Goal: Information Seeking & Learning: Learn about a topic

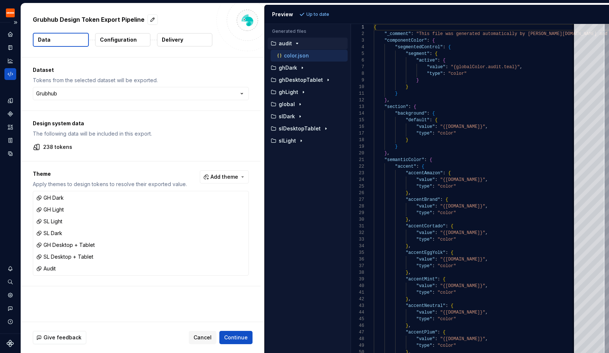
click at [14, 71] on div "Code automation" at bounding box center [10, 74] width 12 height 12
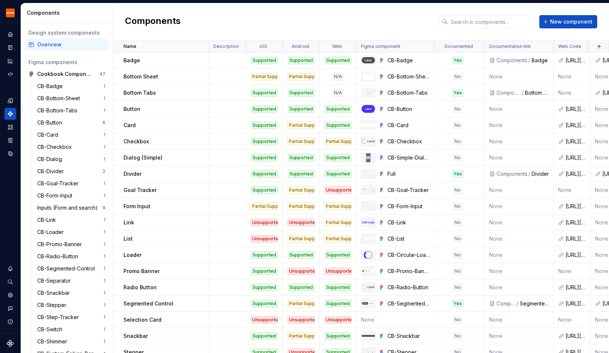
click at [72, 48] on div "Overview" at bounding box center [71, 44] width 68 height 7
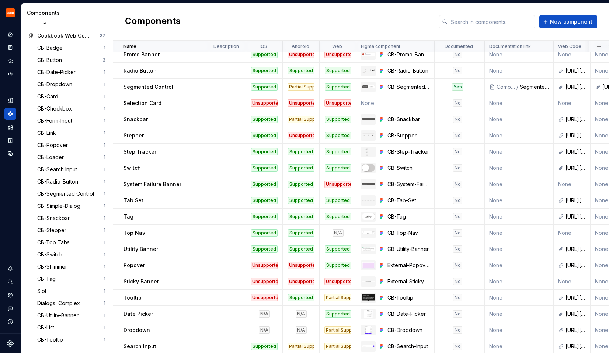
scroll to position [234, 0]
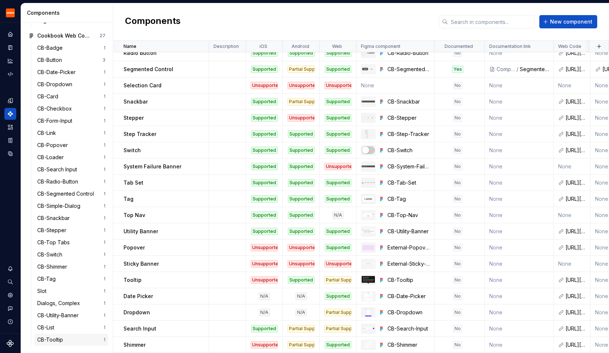
click at [66, 341] on div "CB-Tooltip" at bounding box center [70, 339] width 66 height 7
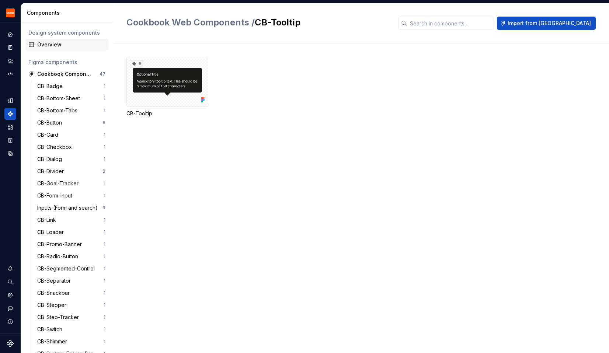
click at [62, 44] on div "Overview" at bounding box center [71, 44] width 68 height 7
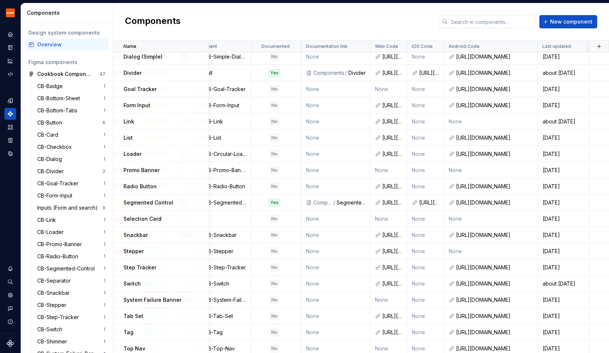
scroll to position [0, 183]
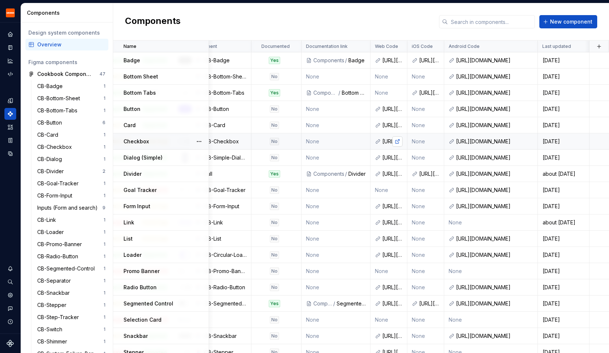
click at [397, 140] on link at bounding box center [397, 141] width 10 height 10
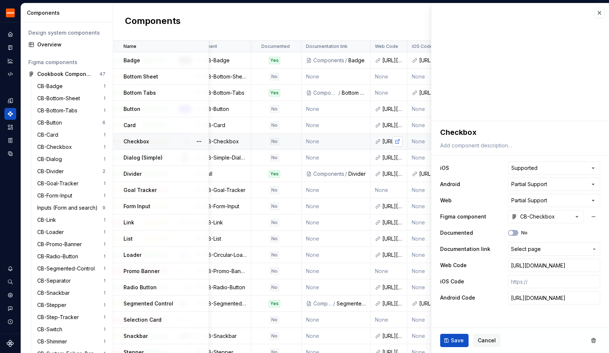
type textarea "*"
